Goal: Book appointment/travel/reservation

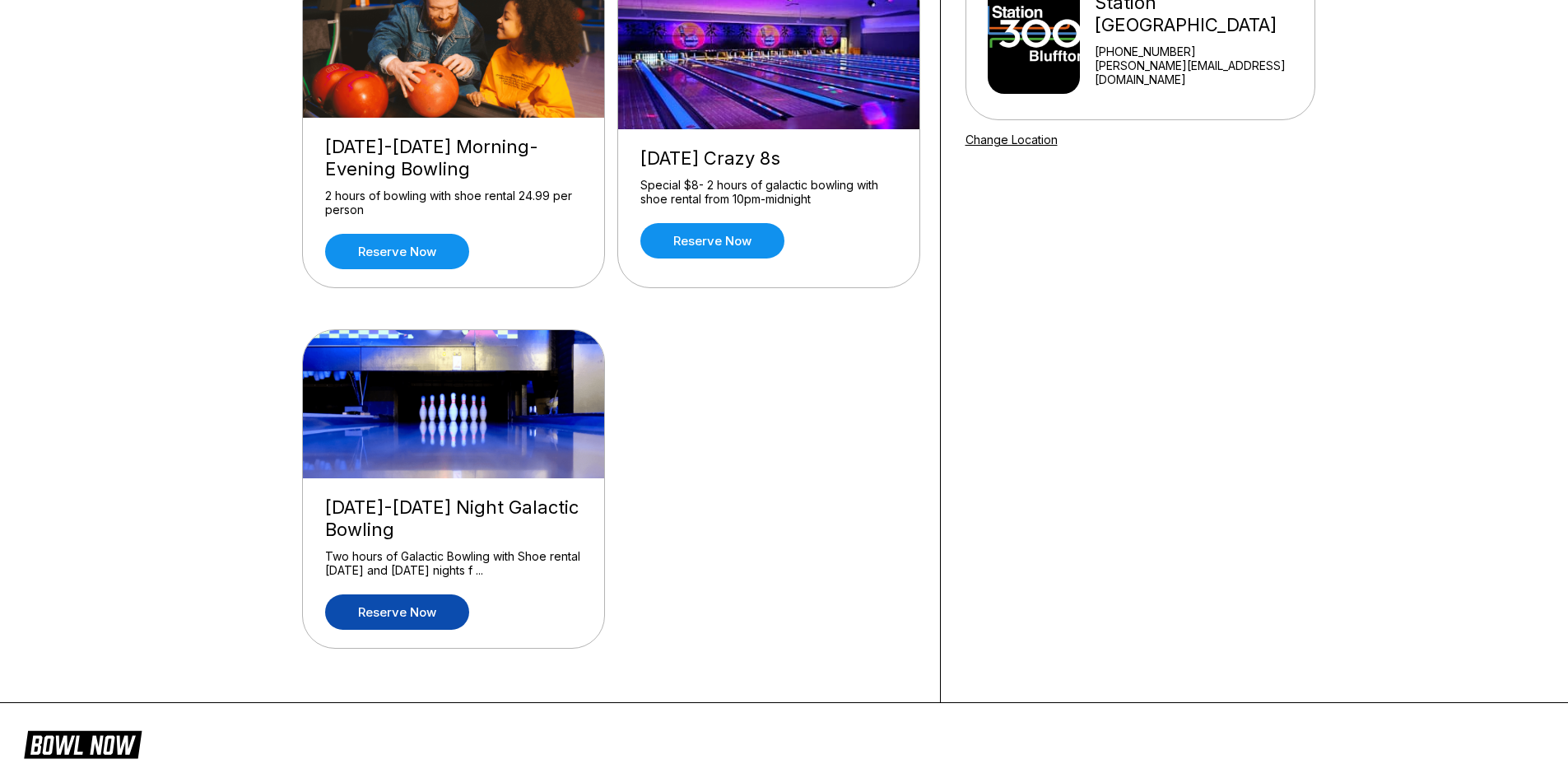
scroll to position [247, 0]
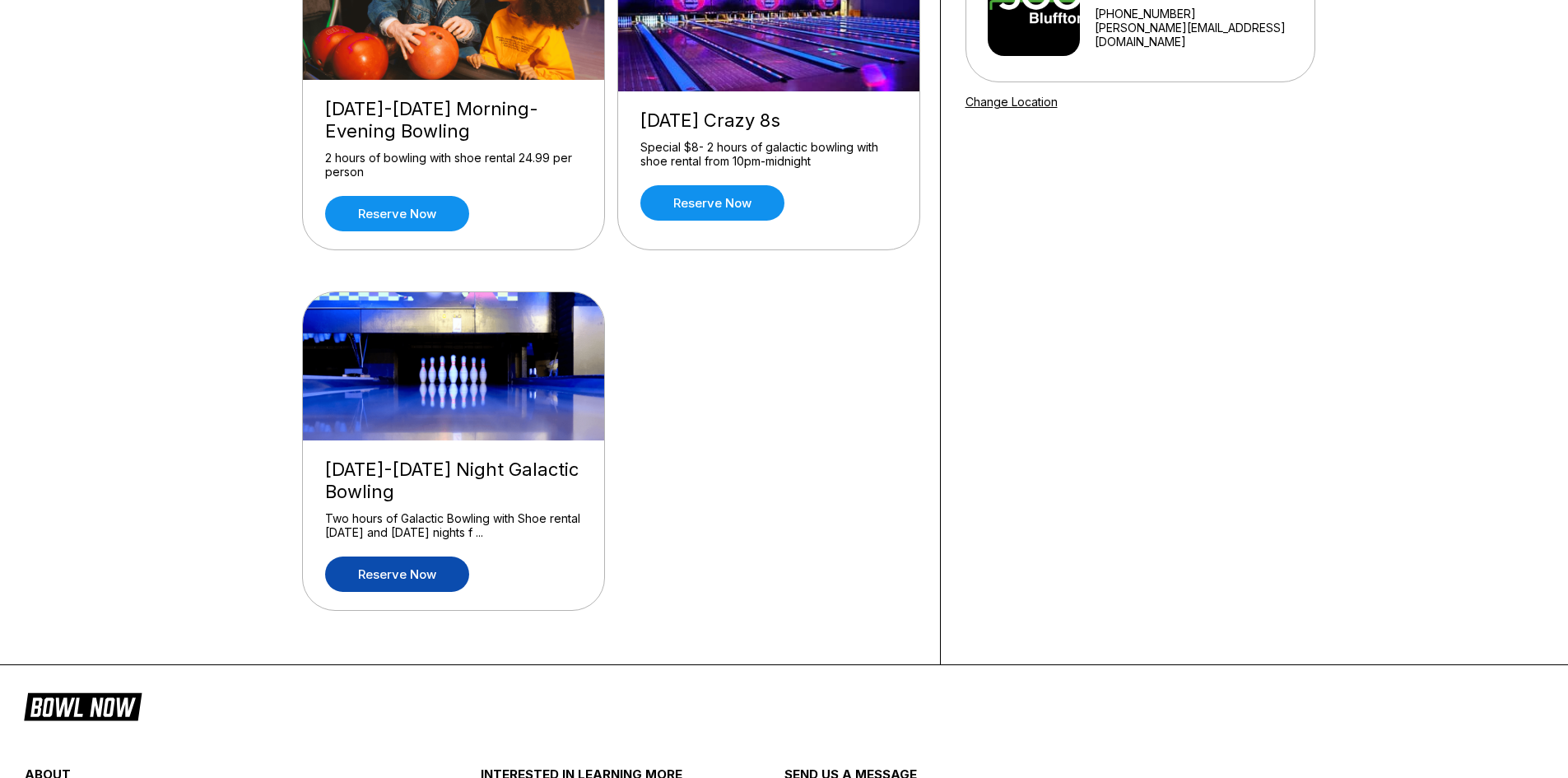
click at [390, 577] on link "Reserve now" at bounding box center [397, 574] width 144 height 36
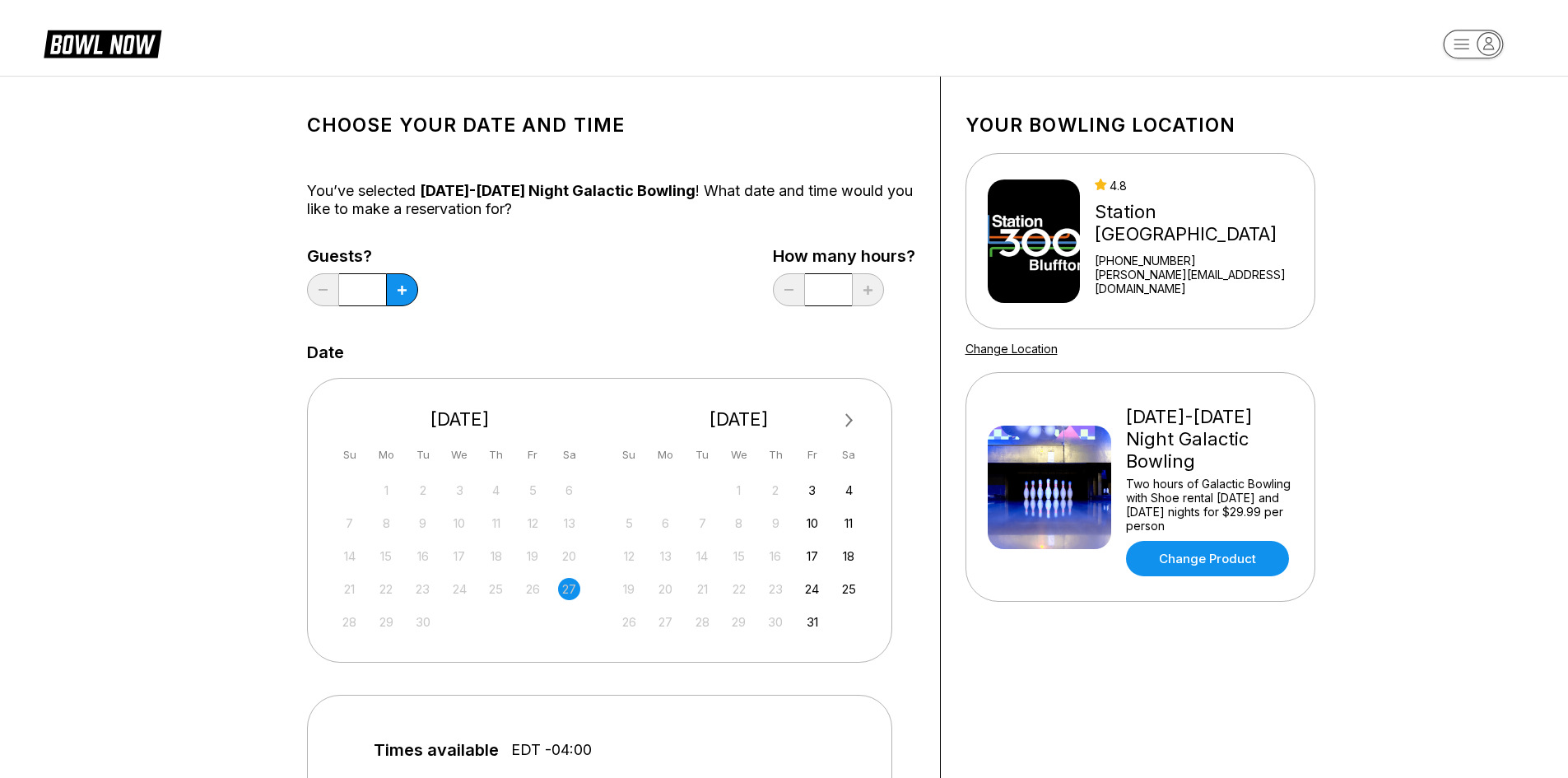
click at [503, 584] on div "25" at bounding box center [495, 589] width 22 height 22
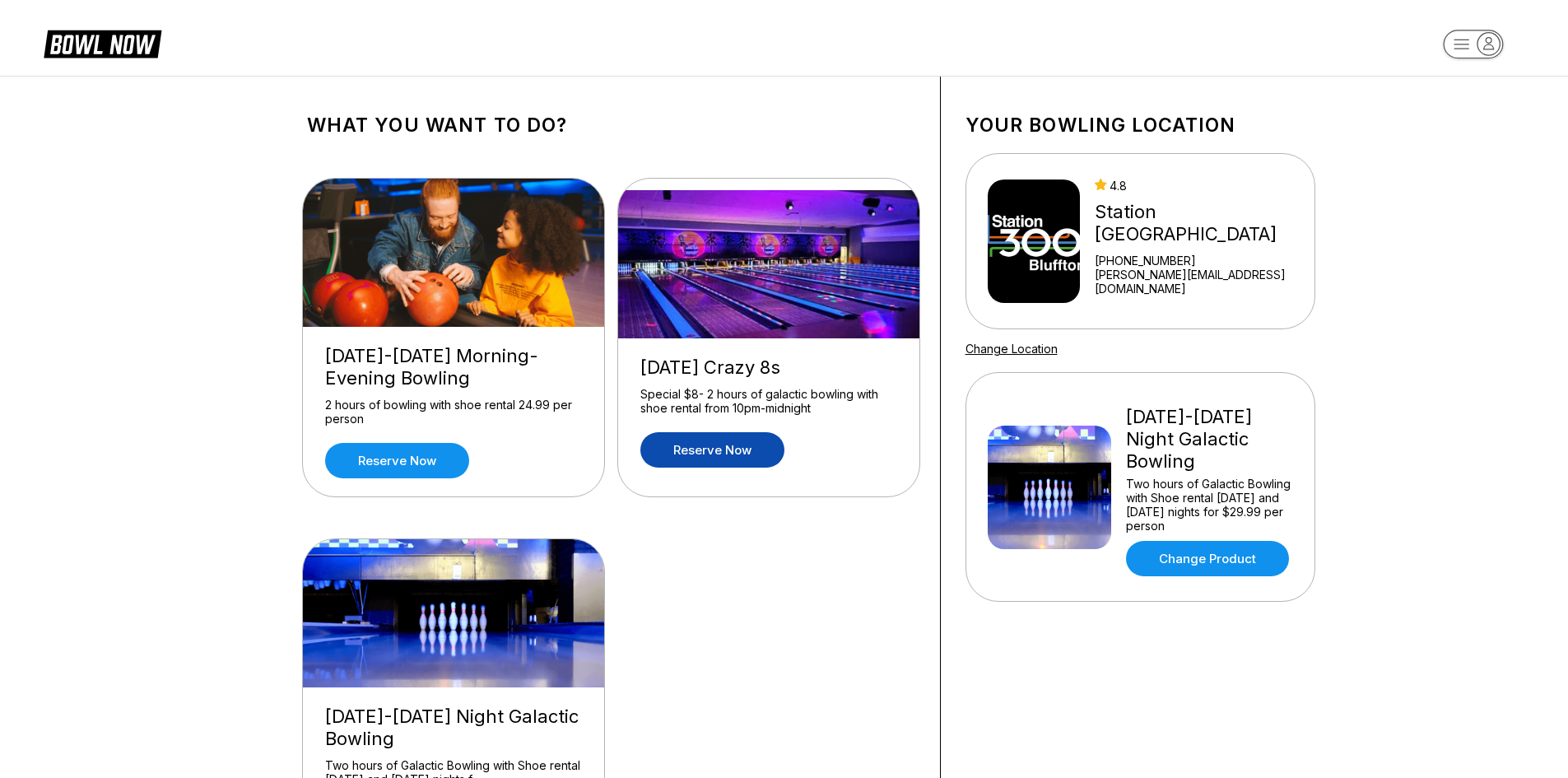
click at [704, 461] on link "Reserve now" at bounding box center [713, 450] width 144 height 36
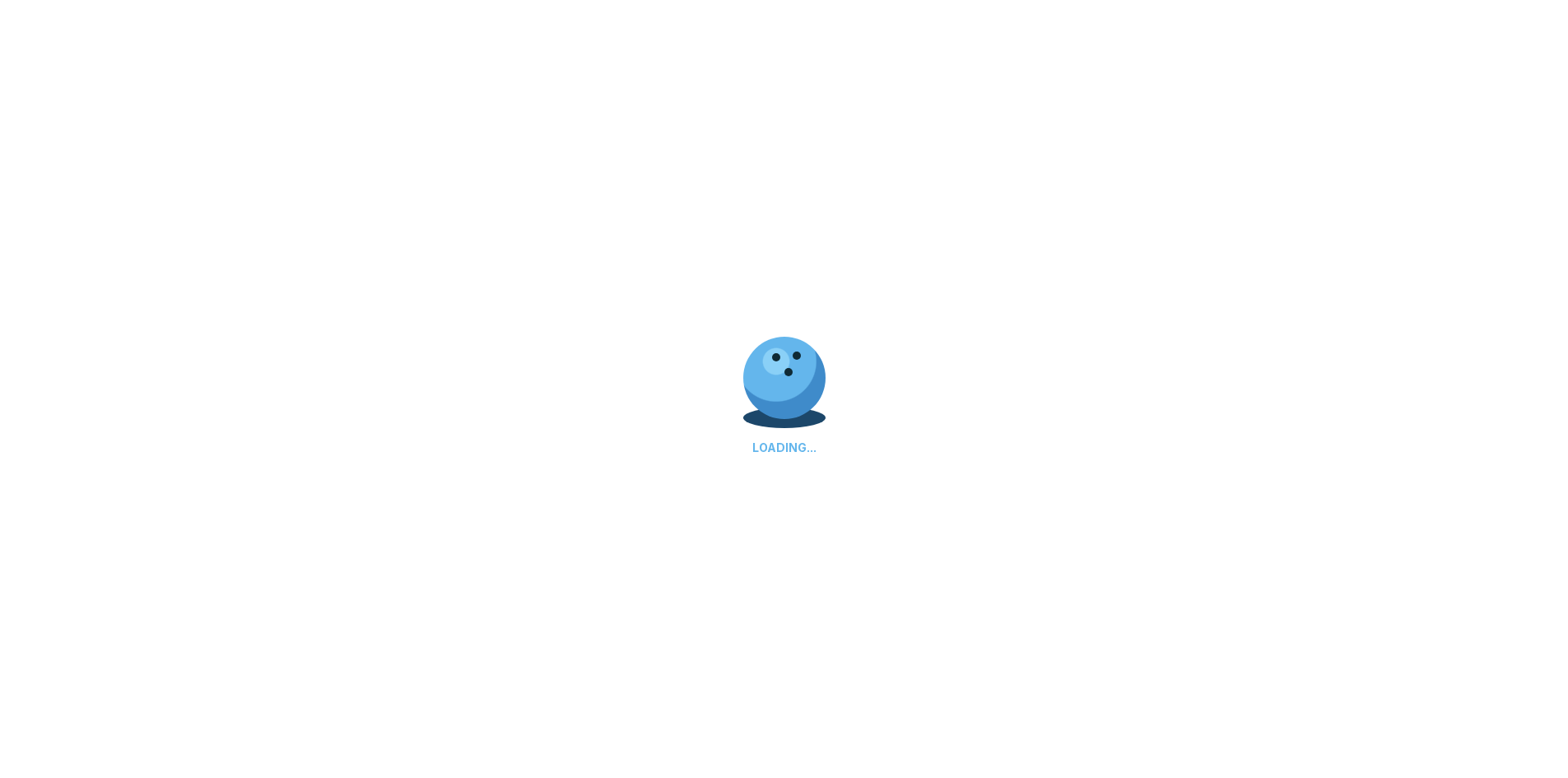
click at [704, 461] on div "LOADING..." at bounding box center [784, 389] width 1568 height 778
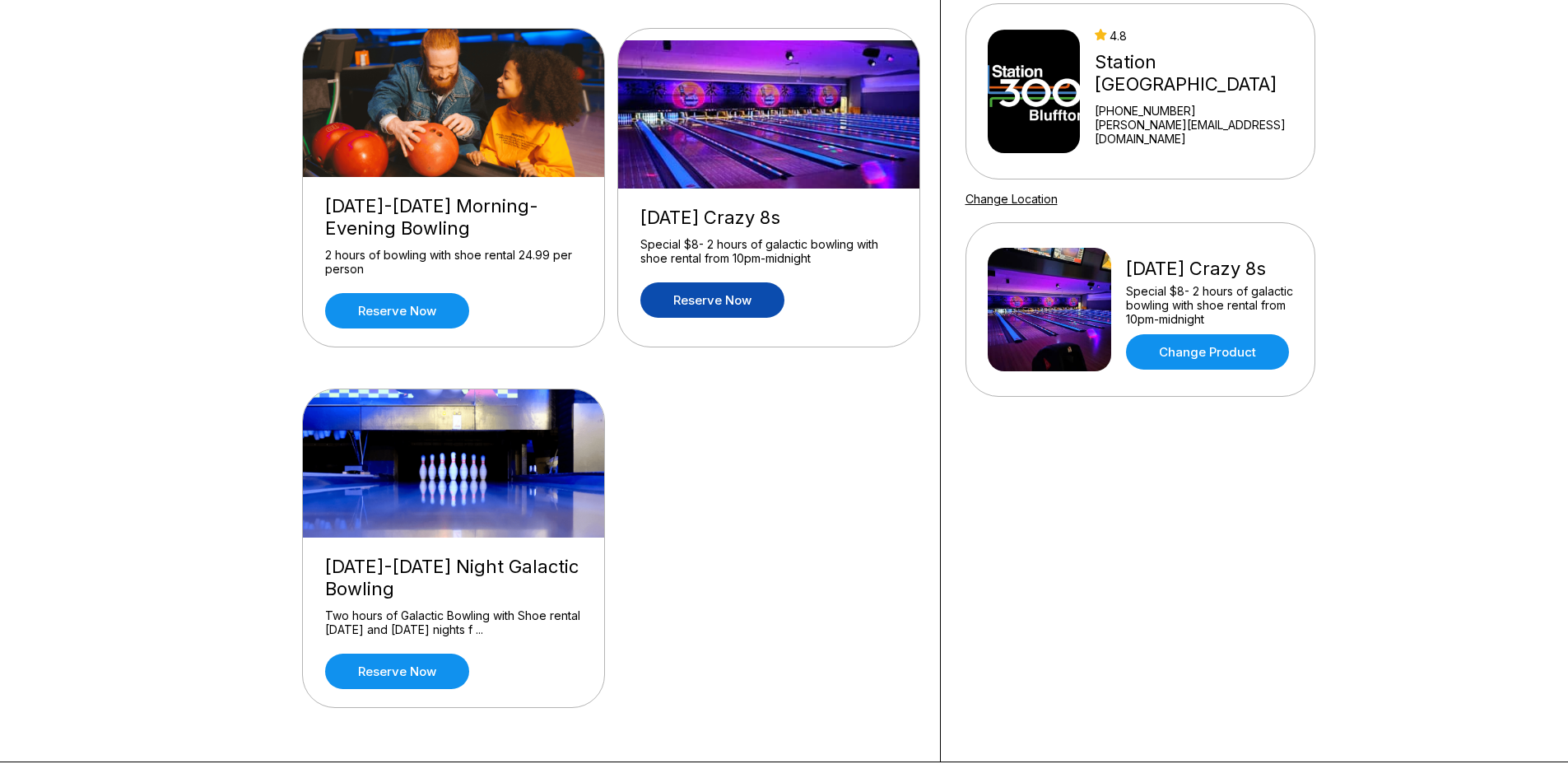
scroll to position [411, 0]
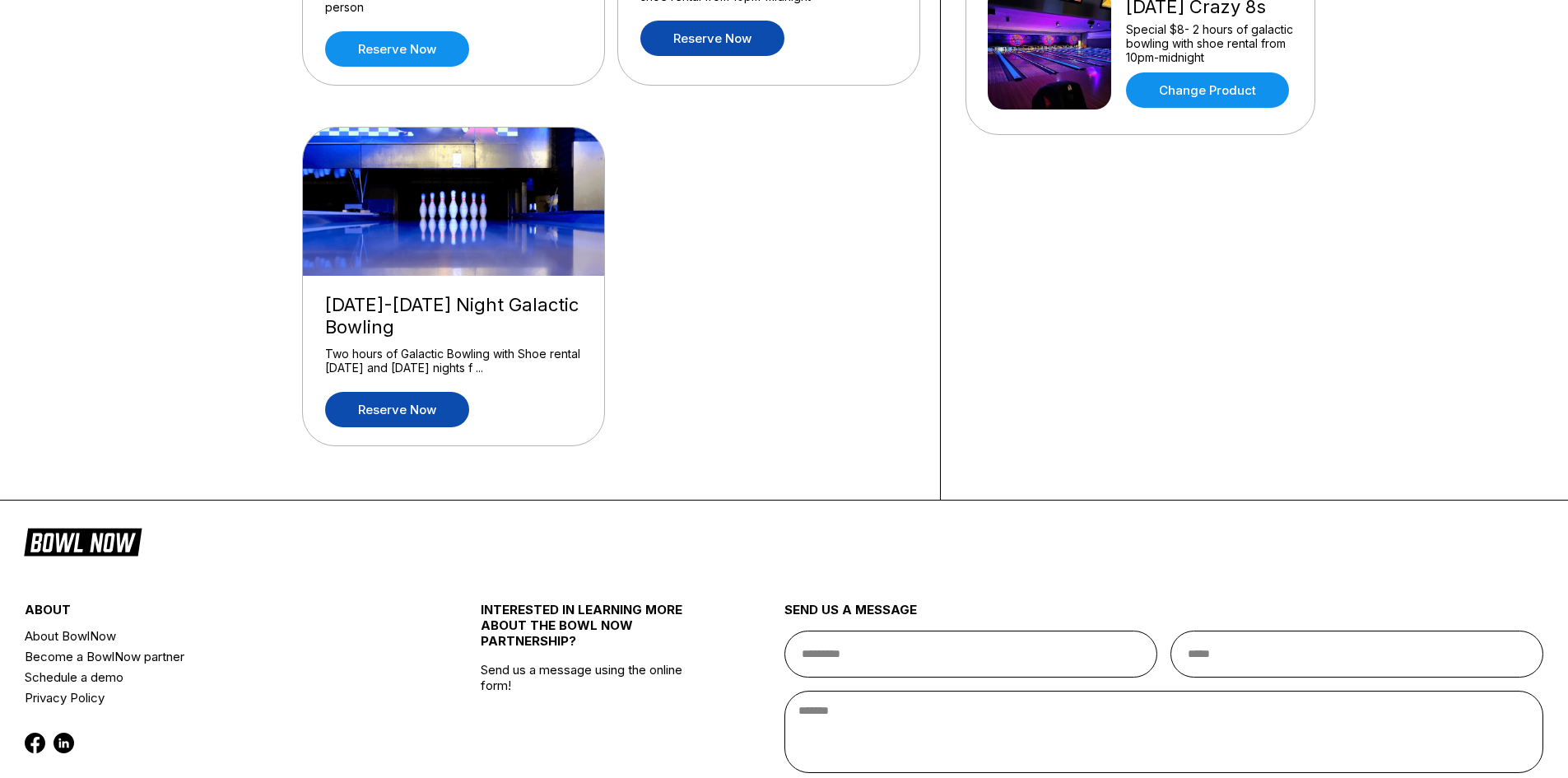
click at [392, 406] on link "Reserve now" at bounding box center [397, 409] width 144 height 36
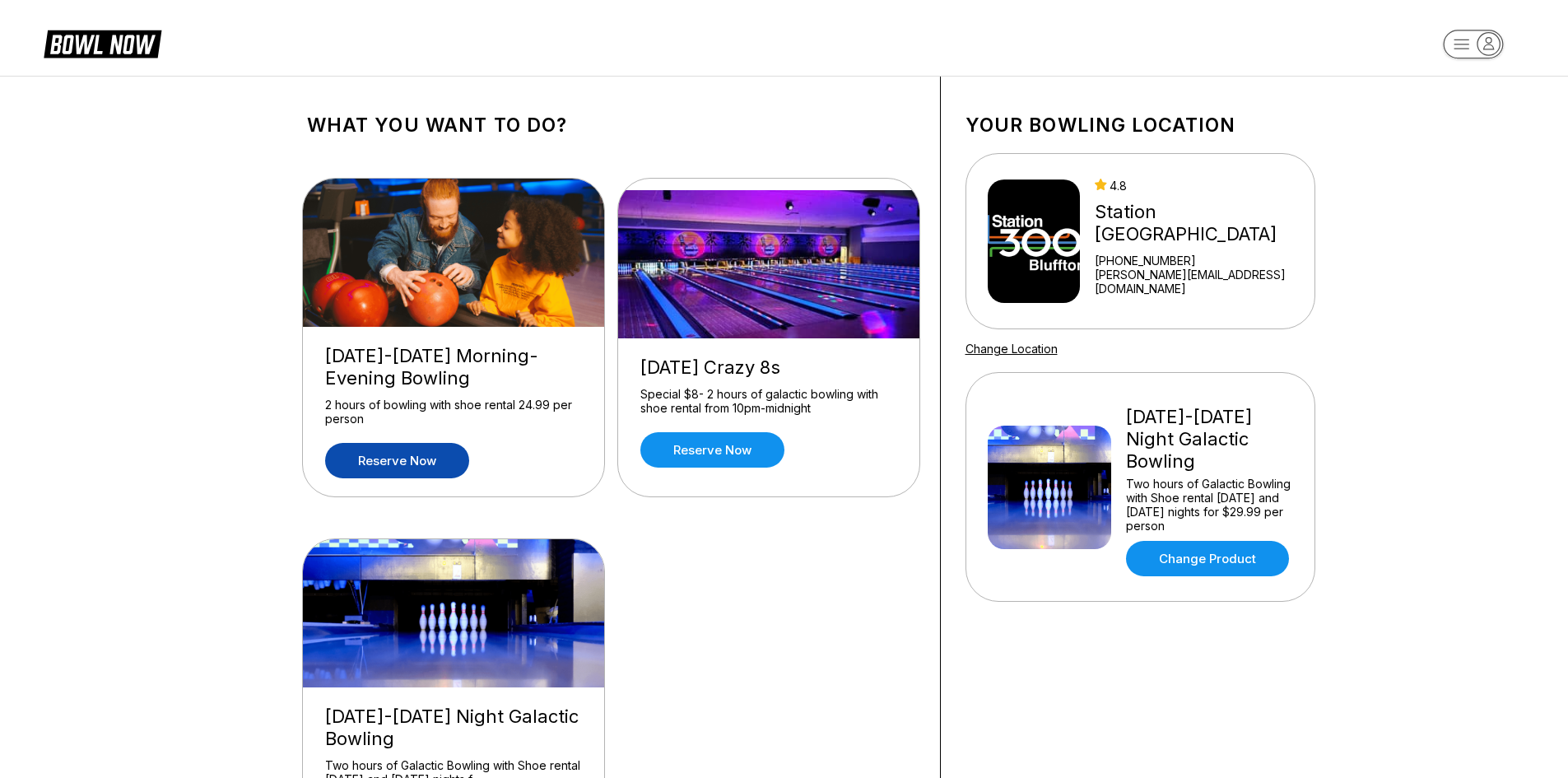
click at [434, 464] on link "Reserve now" at bounding box center [397, 460] width 144 height 36
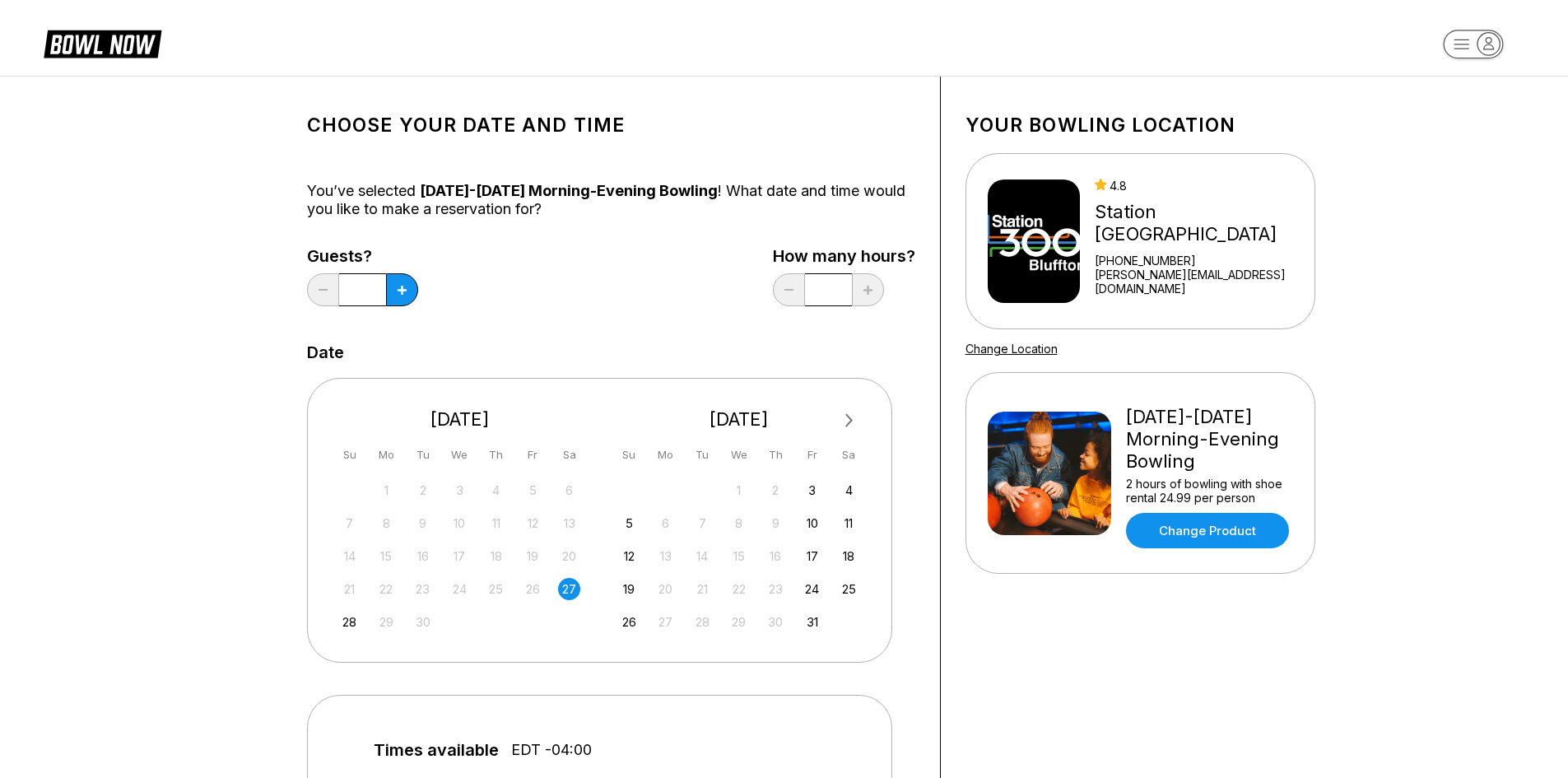
click at [505, 586] on div "25" at bounding box center [495, 589] width 22 height 22
click at [572, 584] on div "27" at bounding box center [569, 589] width 22 height 22
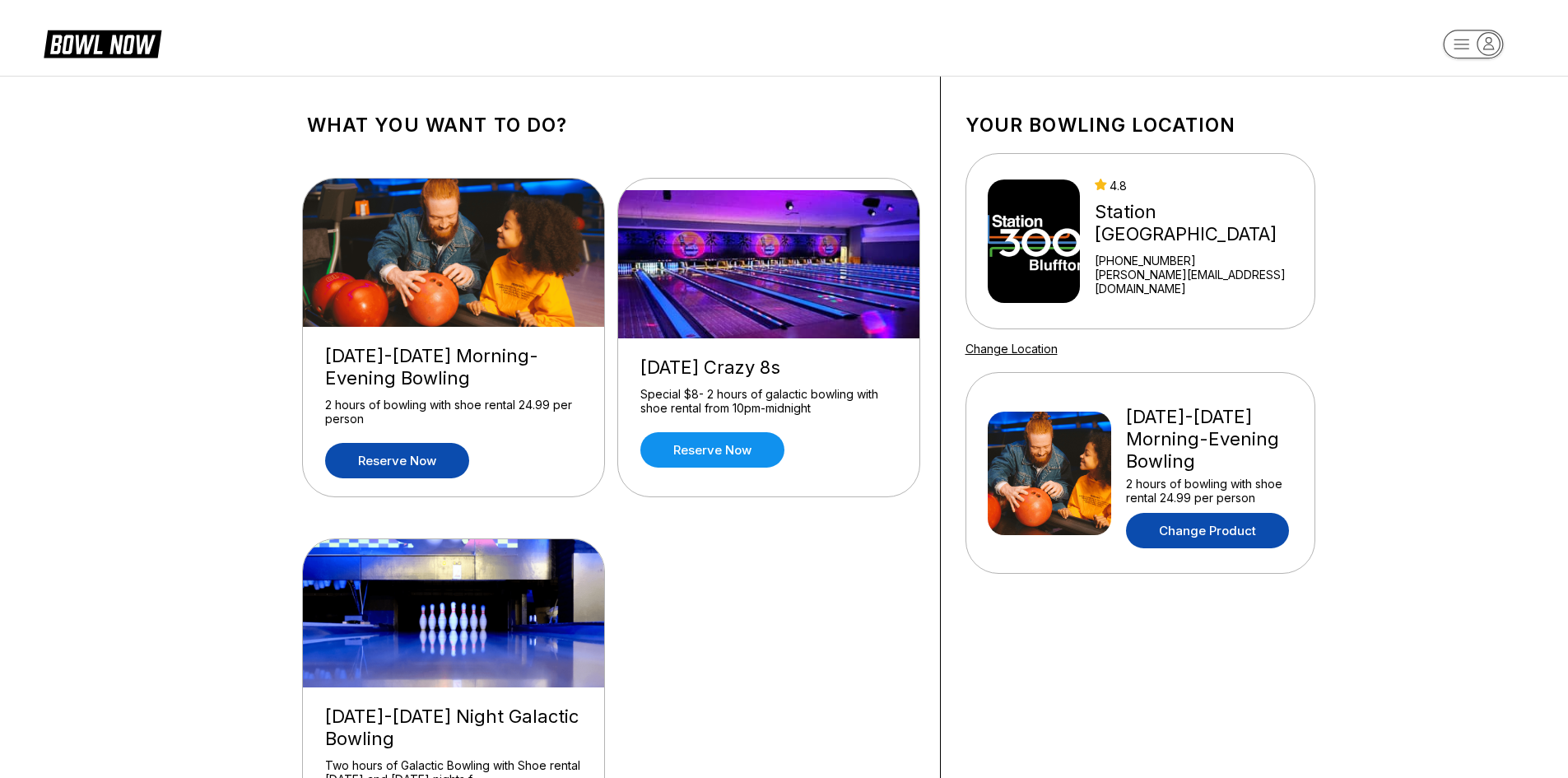
click at [1234, 527] on link "Change Product" at bounding box center [1207, 530] width 163 height 36
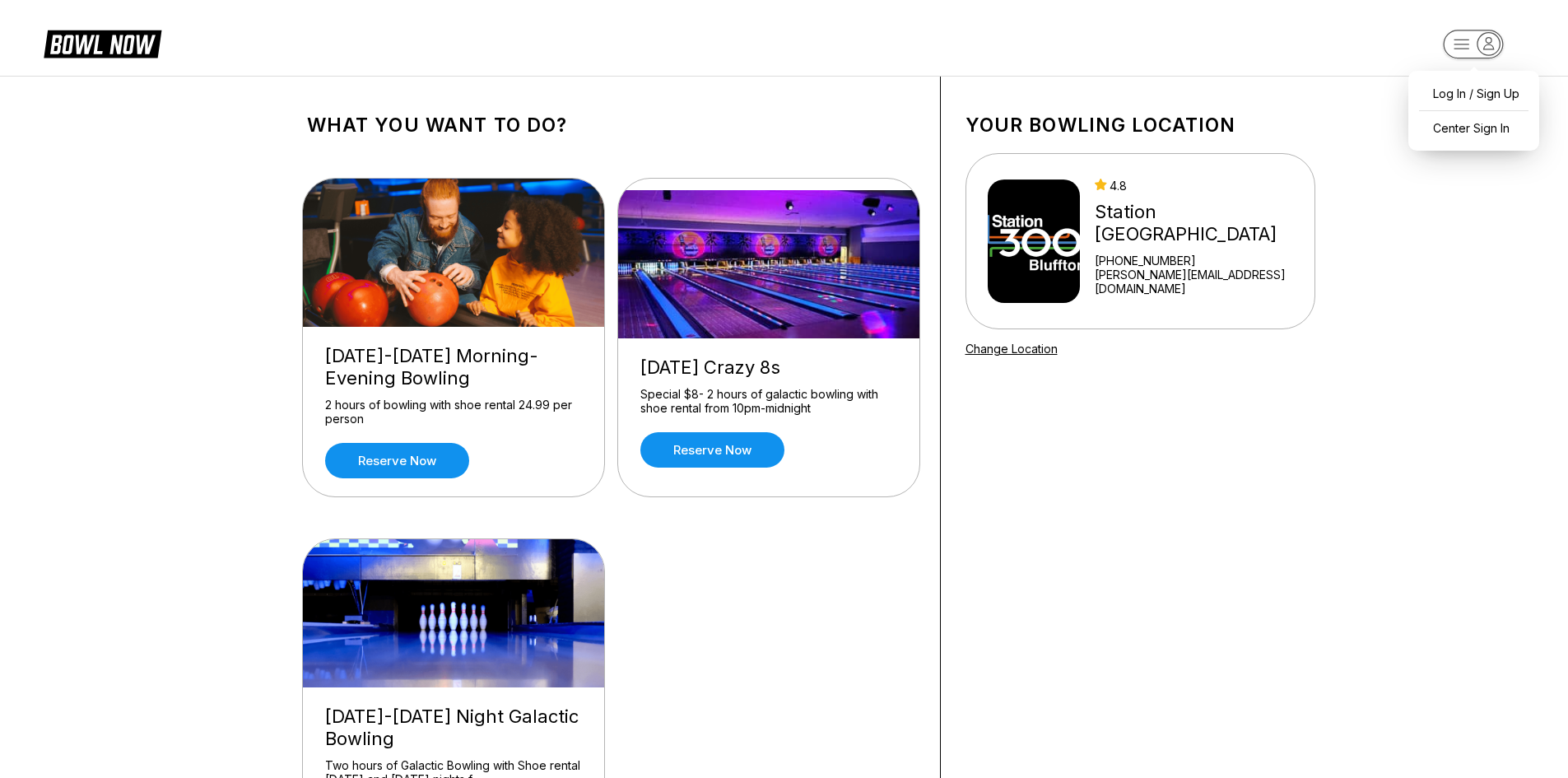
click at [1473, 43] on rect "button" at bounding box center [1473, 44] width 60 height 29
